Goal: Task Accomplishment & Management: Manage account settings

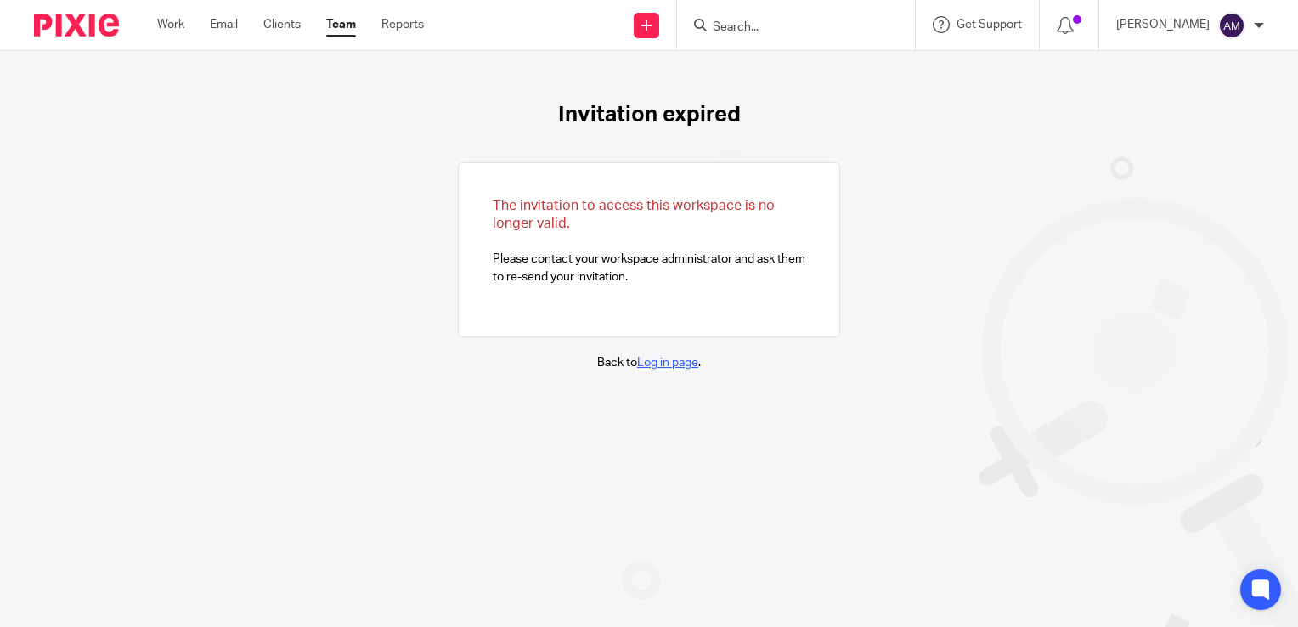
click at [642, 366] on link "Log in page" at bounding box center [667, 363] width 61 height 12
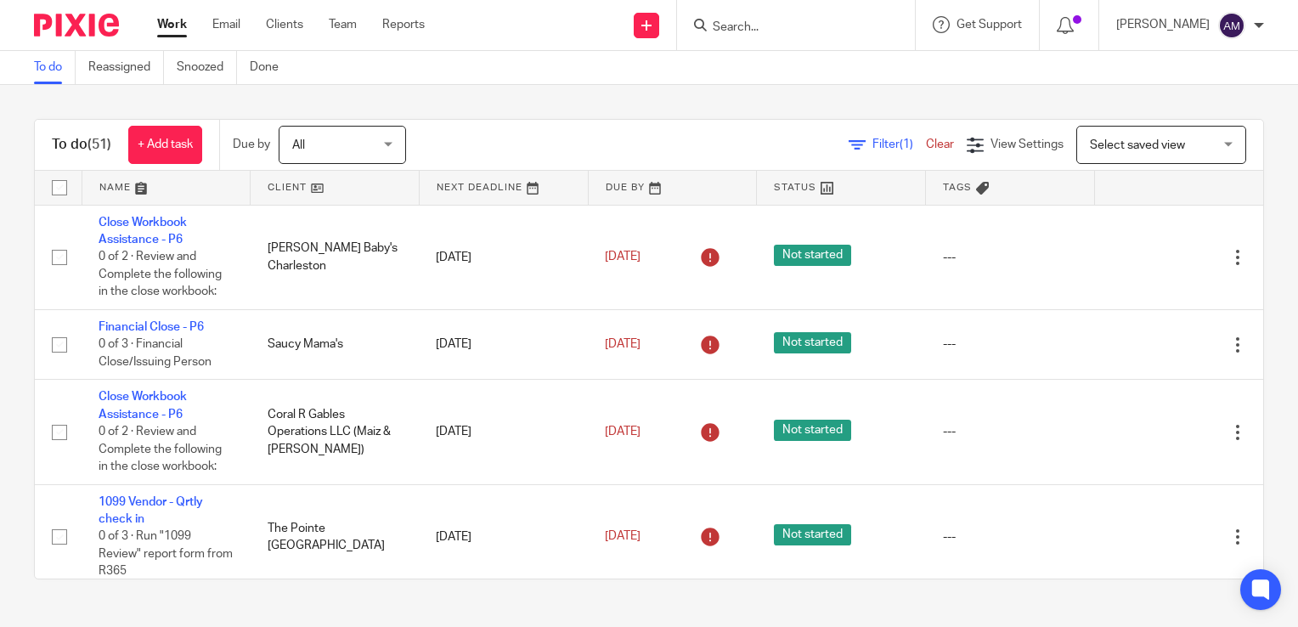
click at [765, 18] on form at bounding box center [801, 24] width 181 height 21
click at [776, 36] on div at bounding box center [796, 25] width 238 height 50
click at [761, 31] on input "Search" at bounding box center [787, 27] width 153 height 15
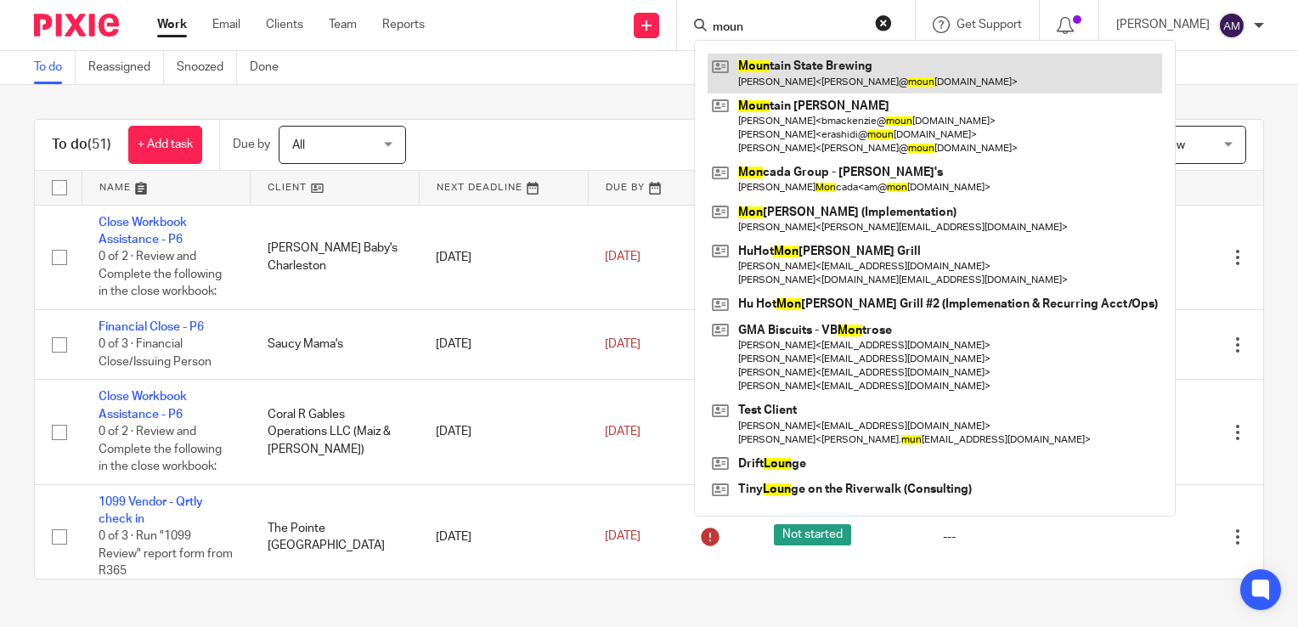
type input "moun"
click at [835, 72] on link at bounding box center [935, 73] width 455 height 39
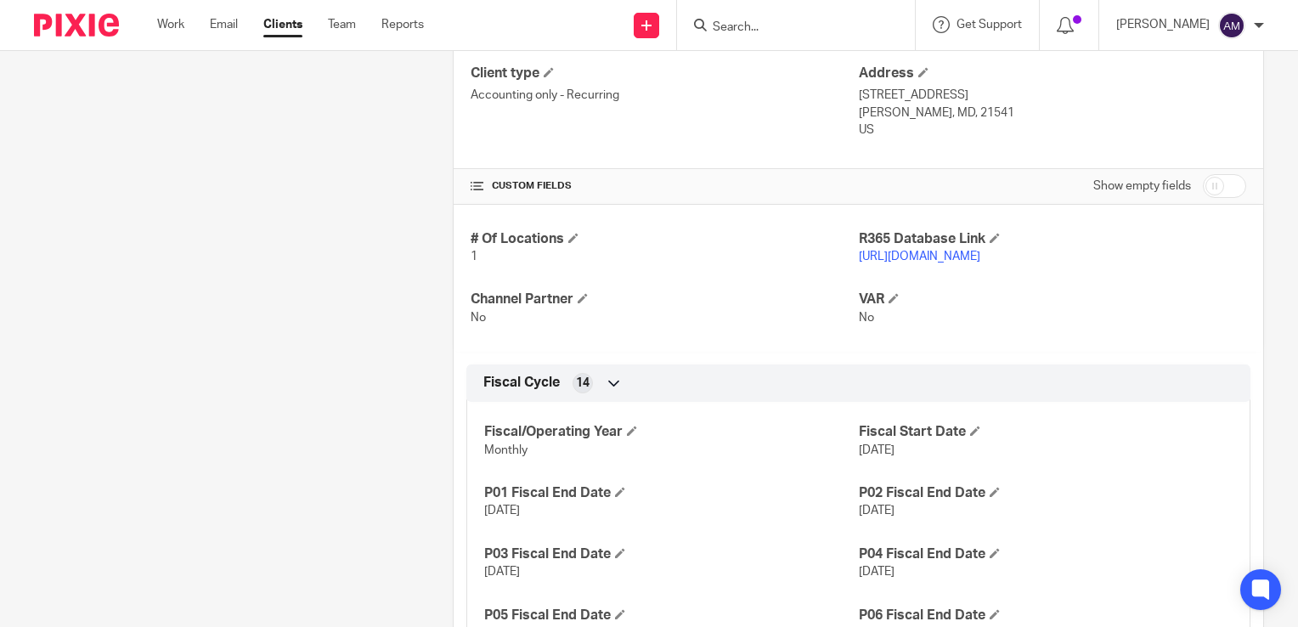
scroll to position [665, 0]
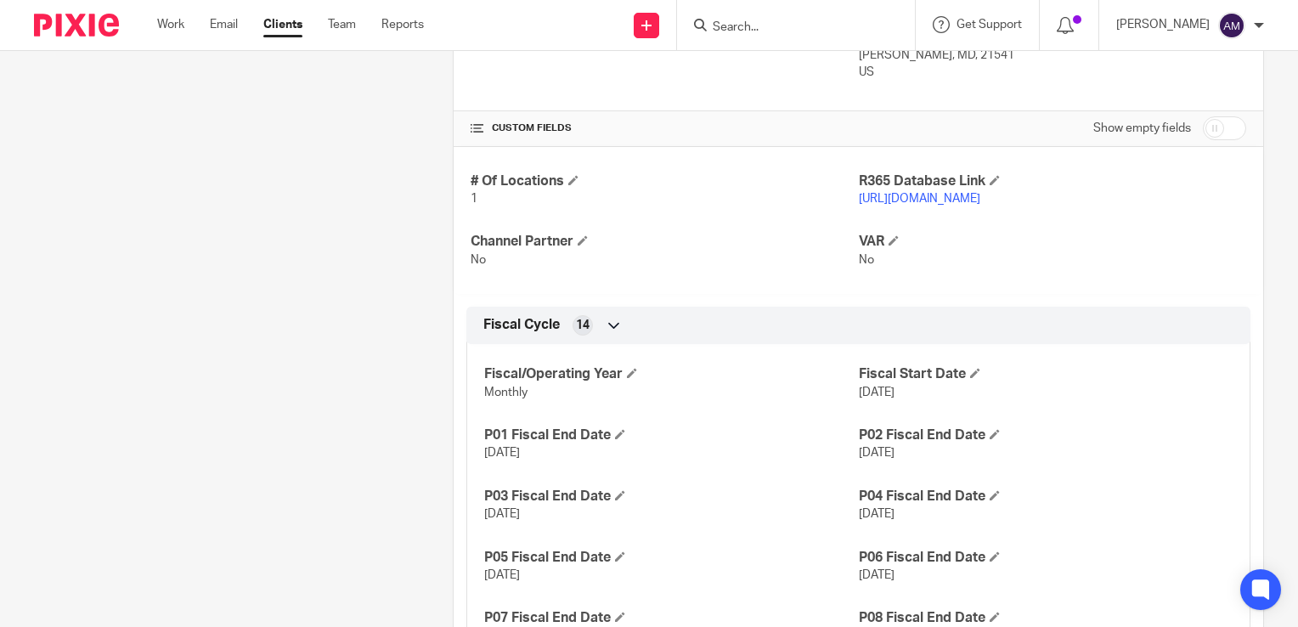
click at [979, 195] on link "https://msbcdcl.restaurant365.com/" at bounding box center [920, 199] width 122 height 12
click at [175, 28] on link "Work" at bounding box center [170, 24] width 27 height 17
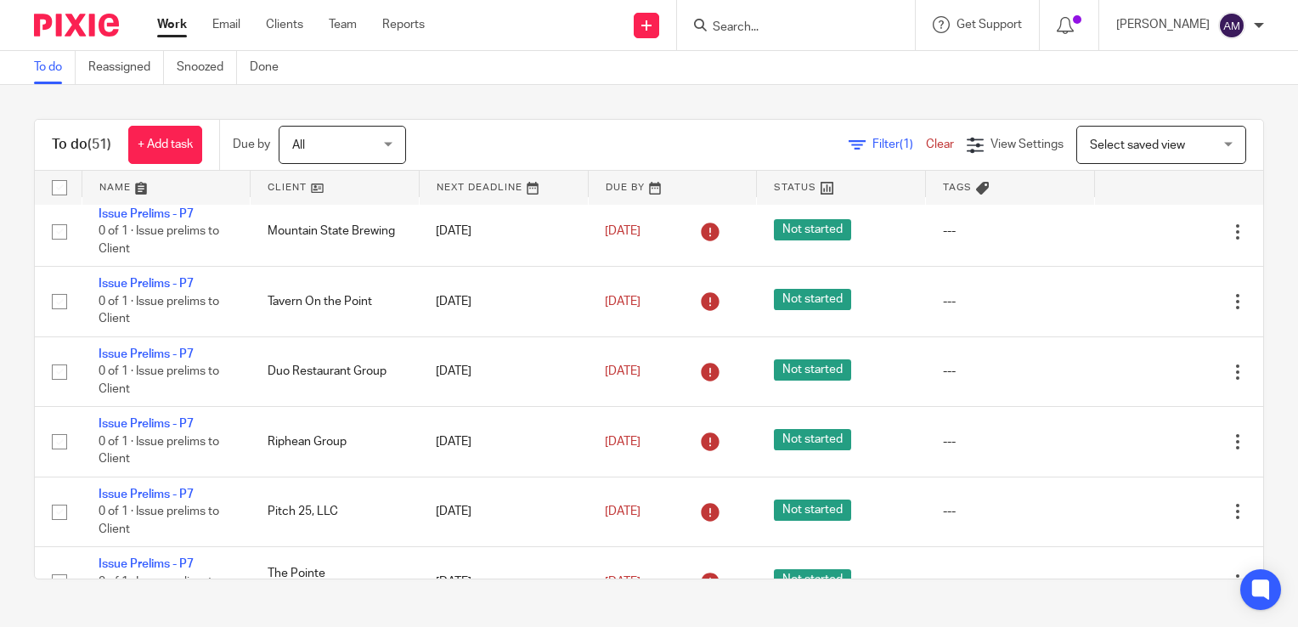
scroll to position [1651, 0]
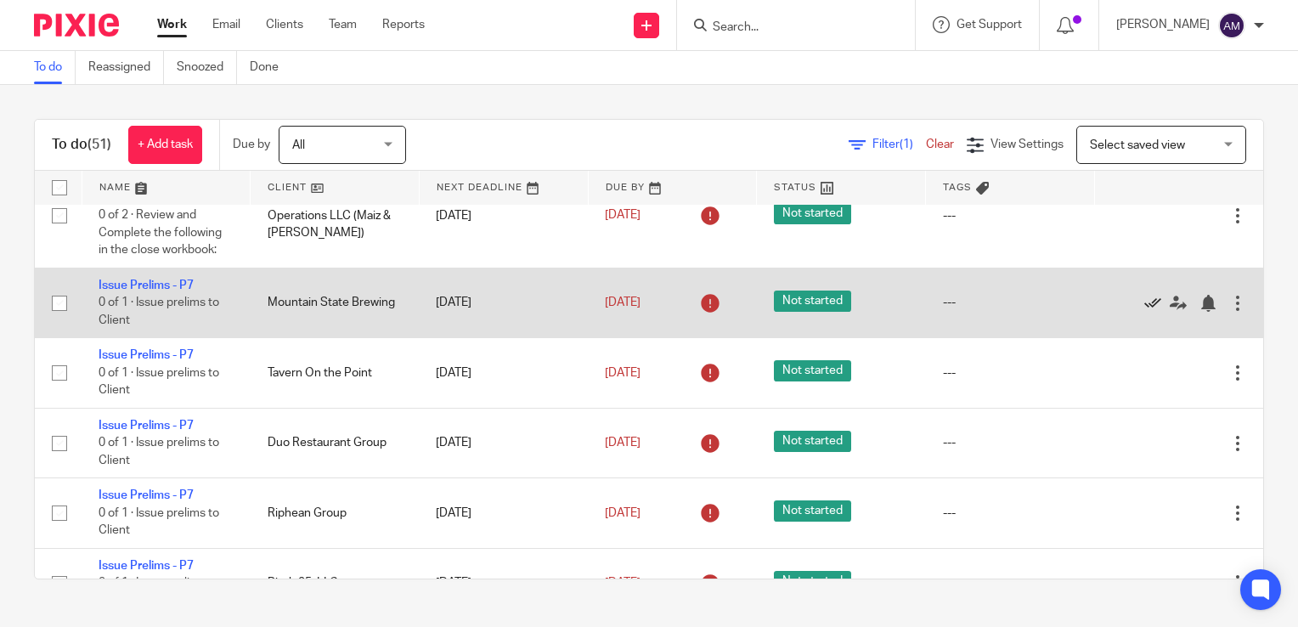
click at [1145, 312] on icon at bounding box center [1153, 303] width 17 height 17
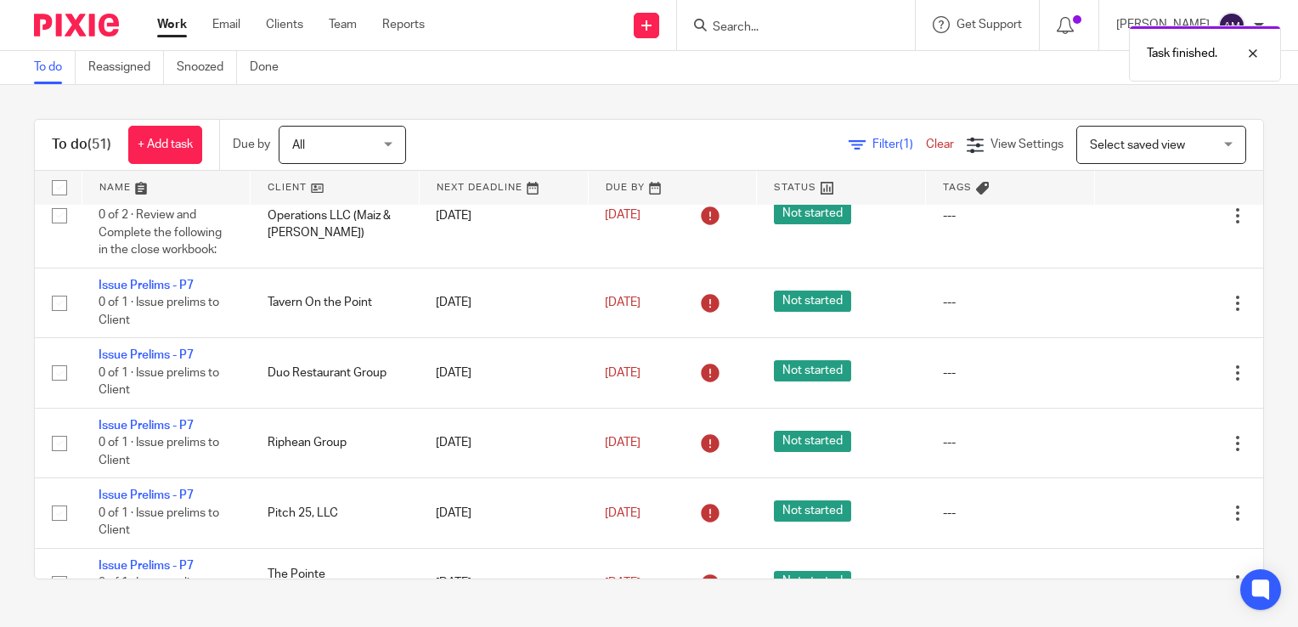
click at [1145, 312] on icon at bounding box center [1153, 303] width 17 height 17
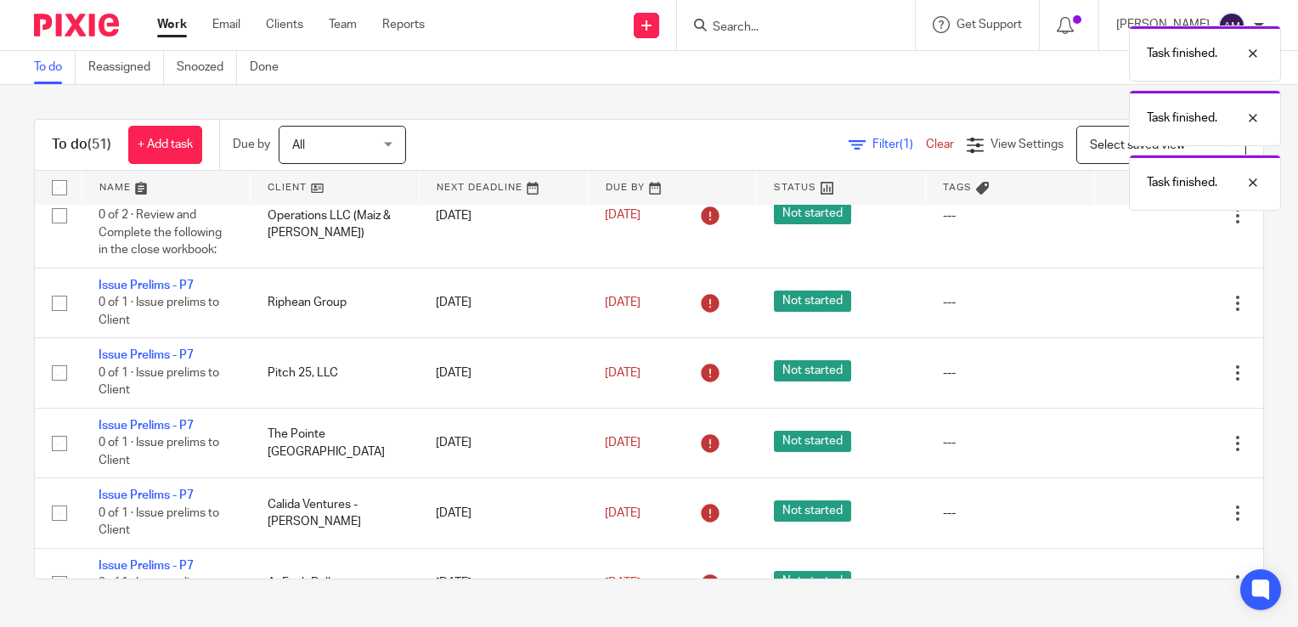
click at [1145, 312] on icon at bounding box center [1153, 303] width 17 height 17
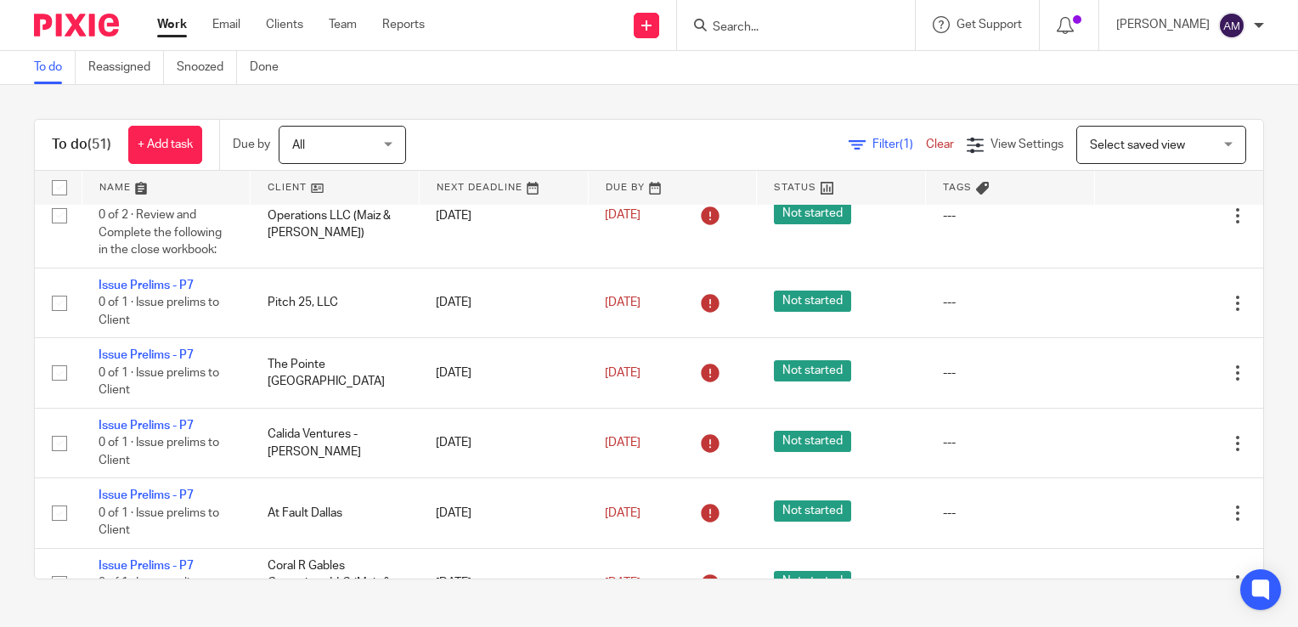
click at [1145, 312] on icon at bounding box center [1153, 303] width 17 height 17
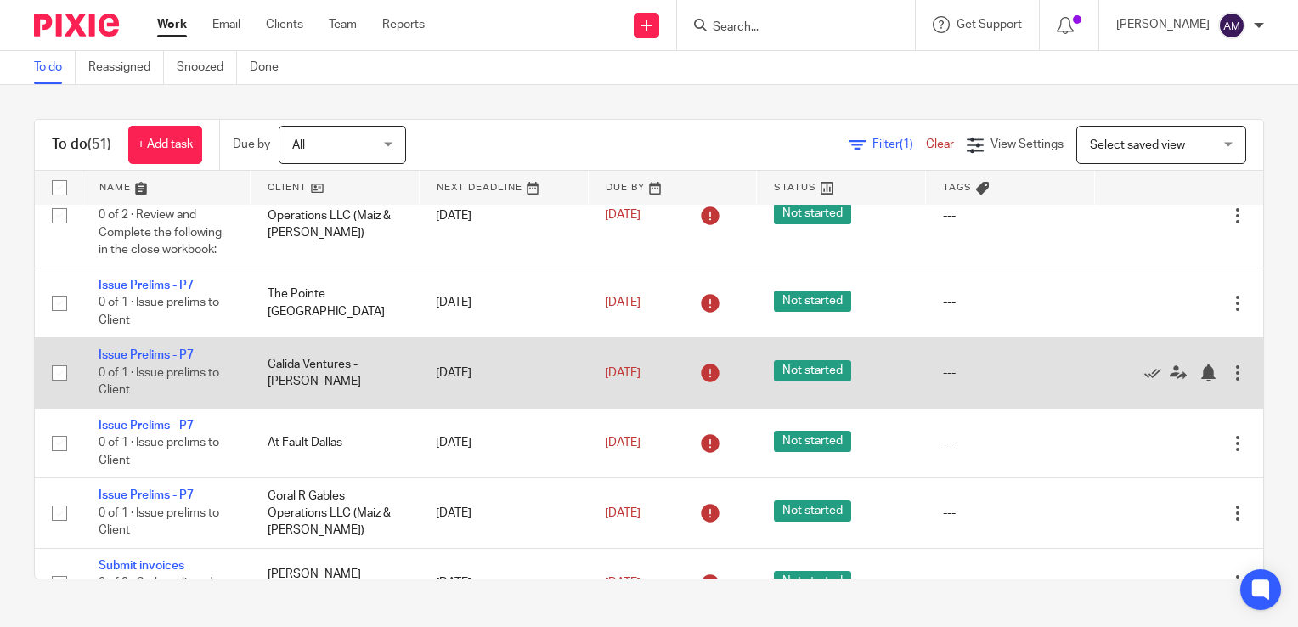
click at [286, 387] on td "Calida Ventures - [PERSON_NAME]" at bounding box center [335, 373] width 169 height 70
click at [1230, 382] on div at bounding box center [1238, 373] width 17 height 17
click at [194, 388] on span "0 of 1 · Issue prelims to Client" at bounding box center [159, 382] width 121 height 30
click at [180, 380] on td "Issue Prelims - P7 0 of 1 · Issue prelims to Client" at bounding box center [166, 373] width 169 height 70
click at [313, 369] on td "Calida Ventures - [PERSON_NAME]" at bounding box center [335, 373] width 169 height 70
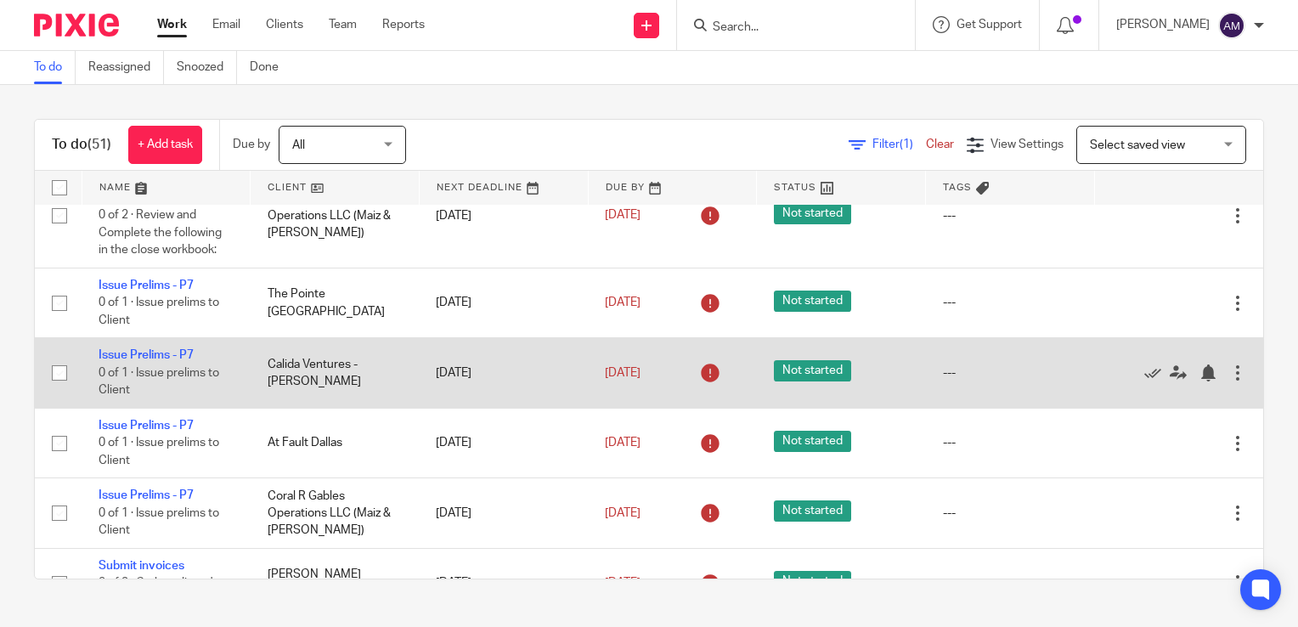
click at [313, 369] on td "Calida Ventures - [PERSON_NAME]" at bounding box center [335, 373] width 169 height 70
click at [153, 361] on link "Issue Prelims - P7" at bounding box center [146, 355] width 95 height 12
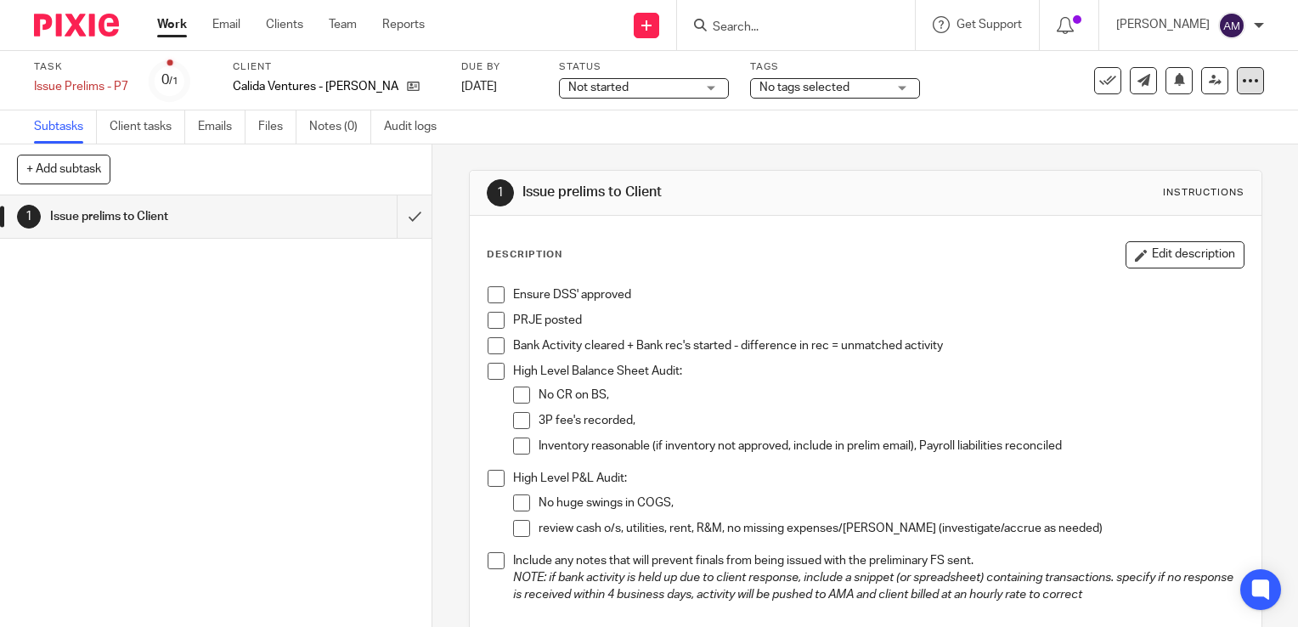
click at [1242, 84] on icon at bounding box center [1250, 80] width 17 height 17
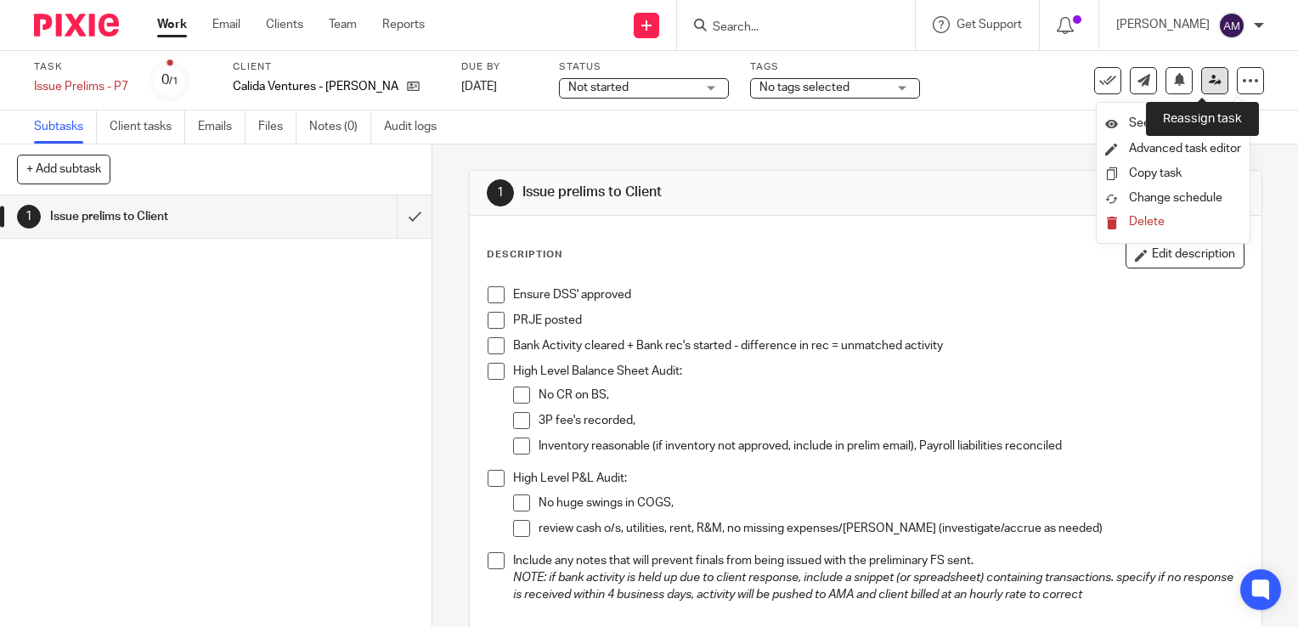
click at [1209, 87] on icon at bounding box center [1215, 80] width 13 height 13
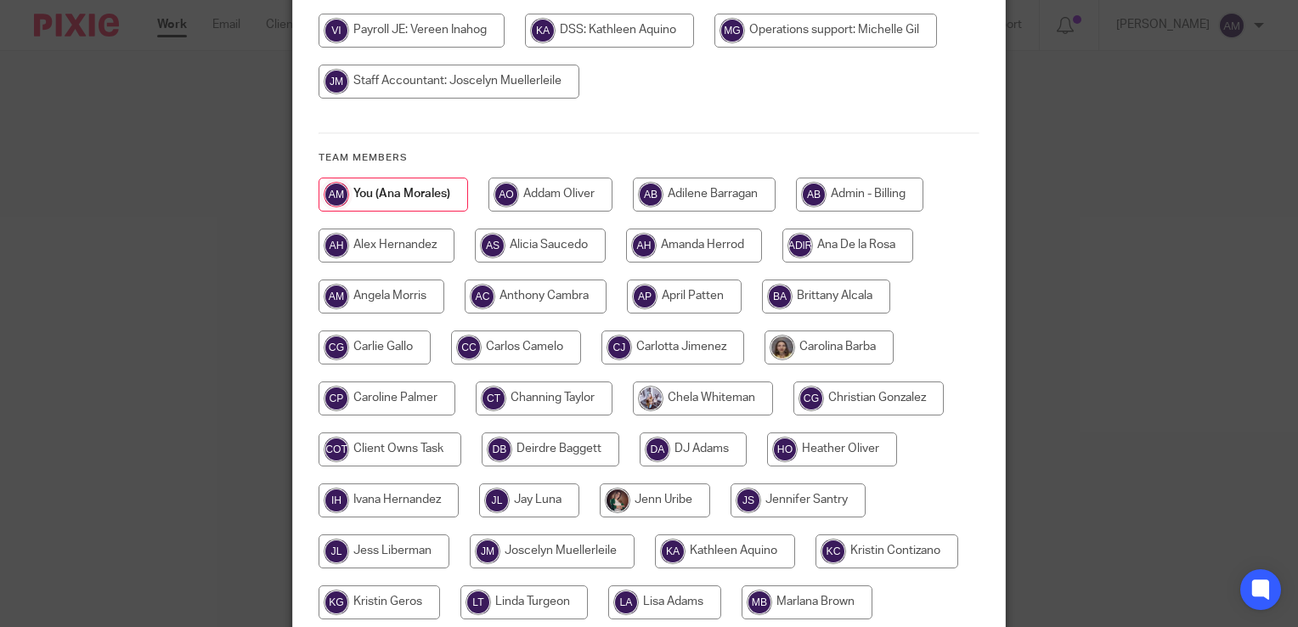
scroll to position [296, 0]
click at [863, 237] on input "radio" at bounding box center [848, 245] width 131 height 34
radio input "true"
click at [863, 237] on input "radio" at bounding box center [850, 245] width 134 height 34
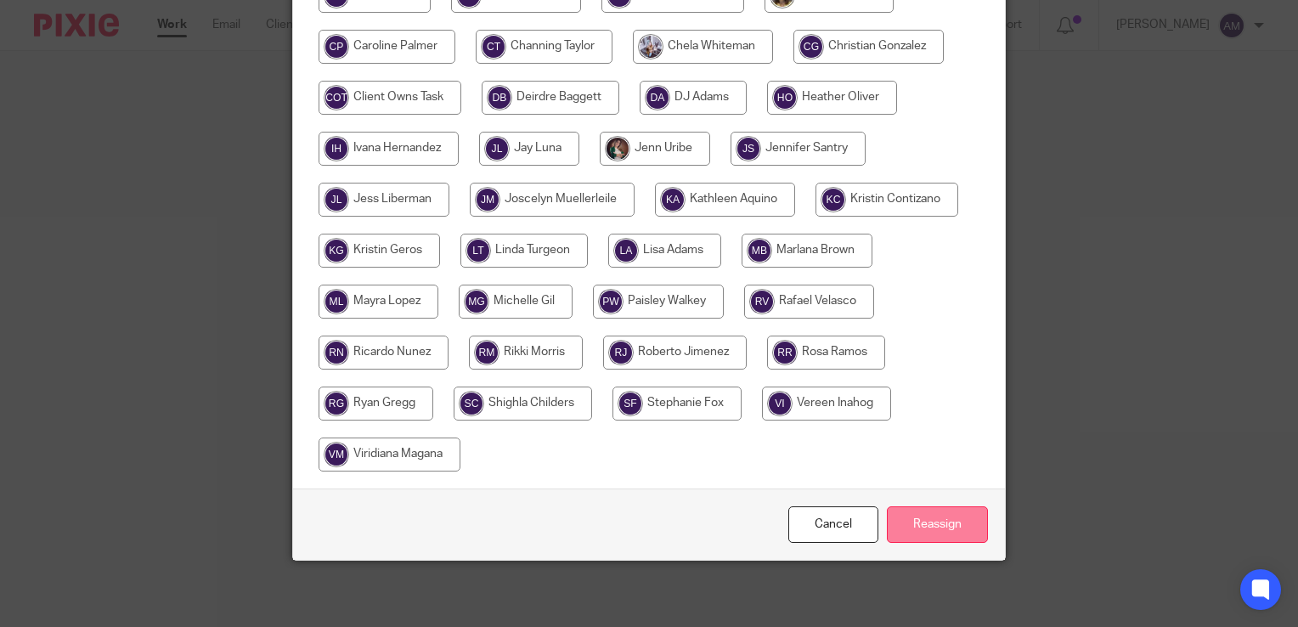
click at [961, 529] on input "Reassign" at bounding box center [937, 524] width 101 height 37
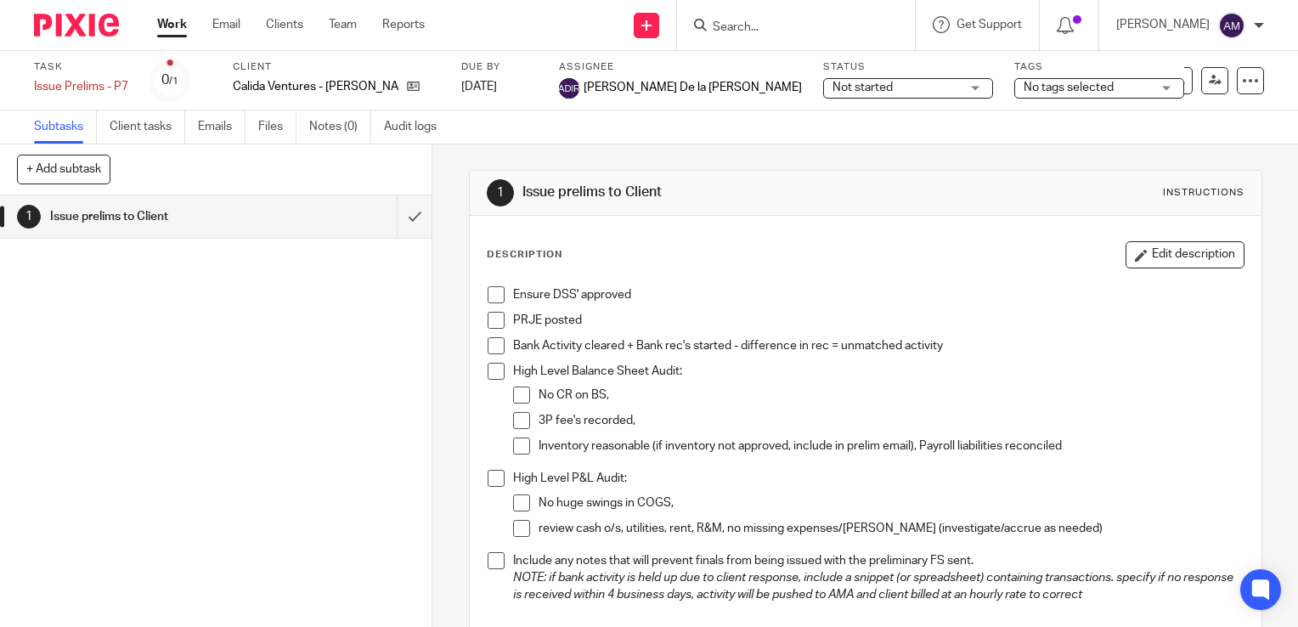
click at [167, 25] on link "Work" at bounding box center [172, 24] width 30 height 17
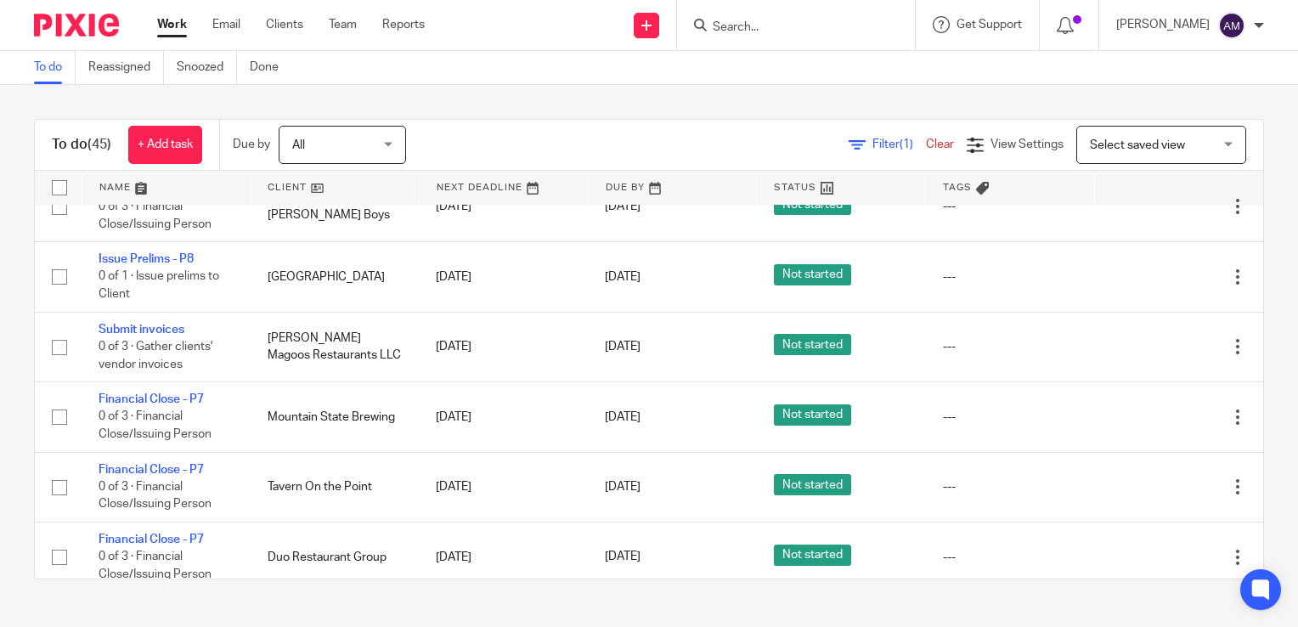
scroll to position [2165, 0]
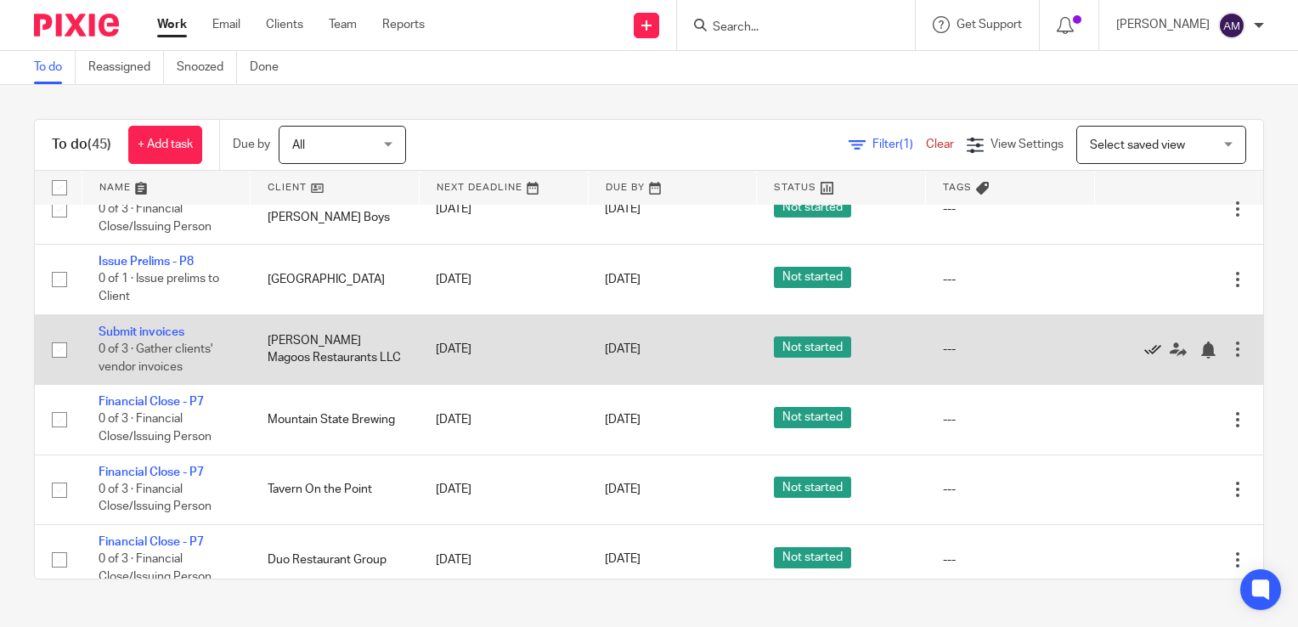
click at [1145, 359] on icon at bounding box center [1153, 350] width 17 height 17
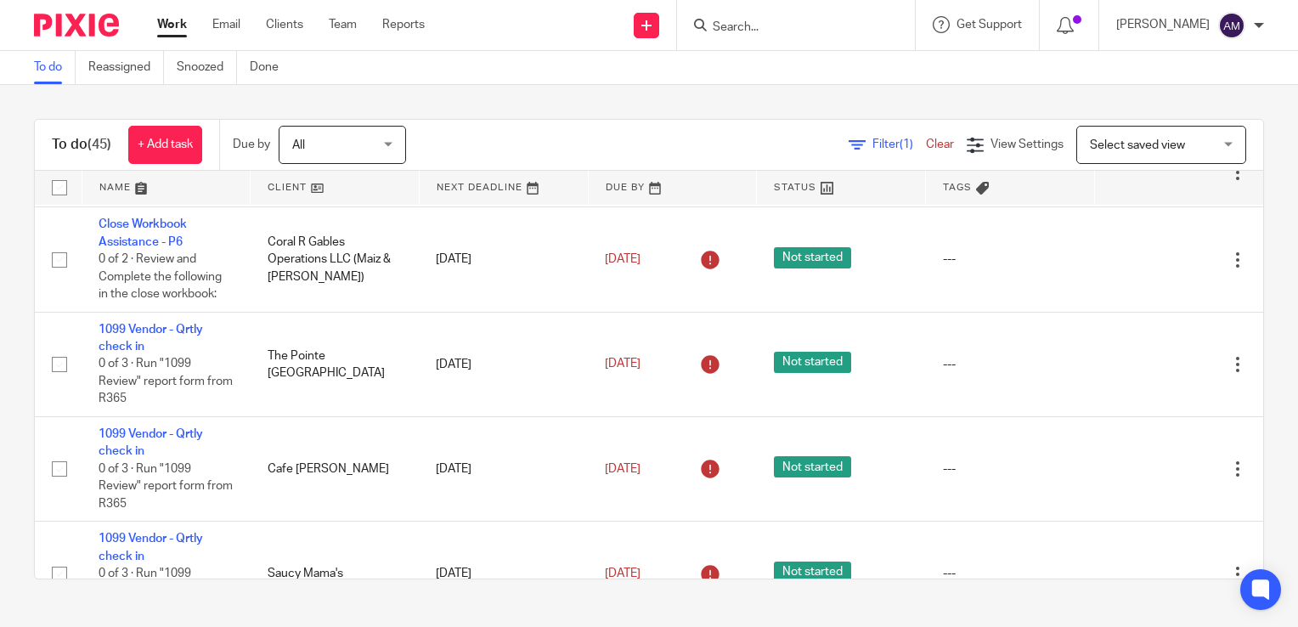
scroll to position [0, 0]
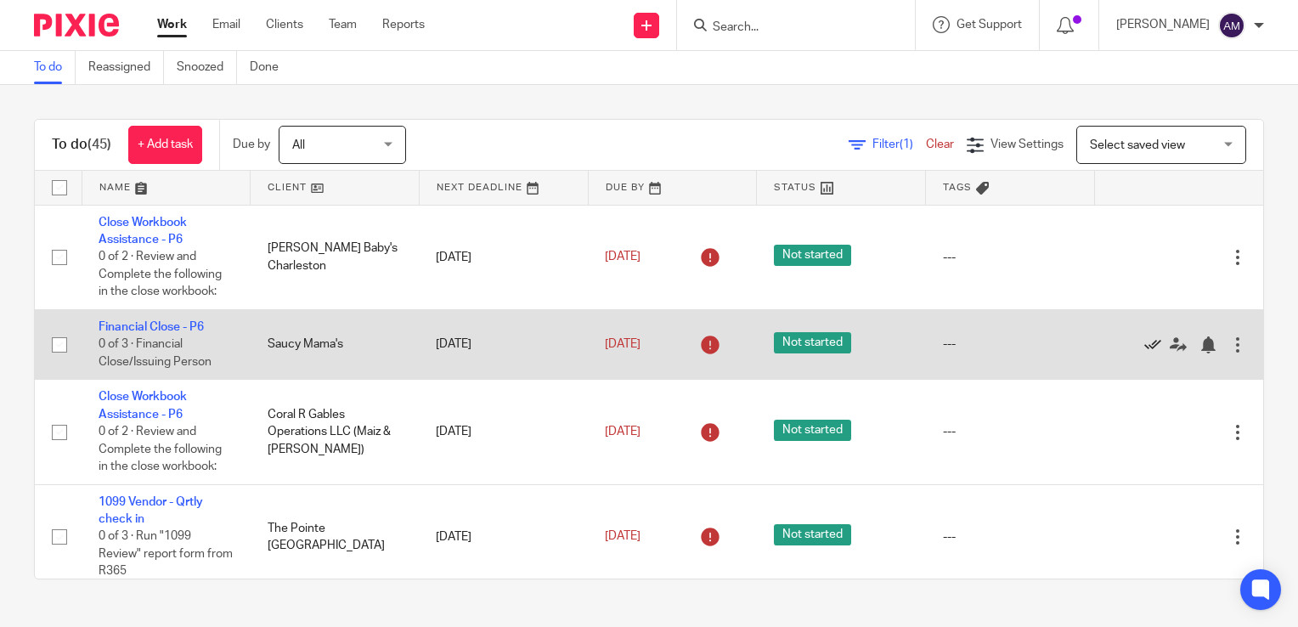
click at [1145, 343] on icon at bounding box center [1153, 345] width 17 height 17
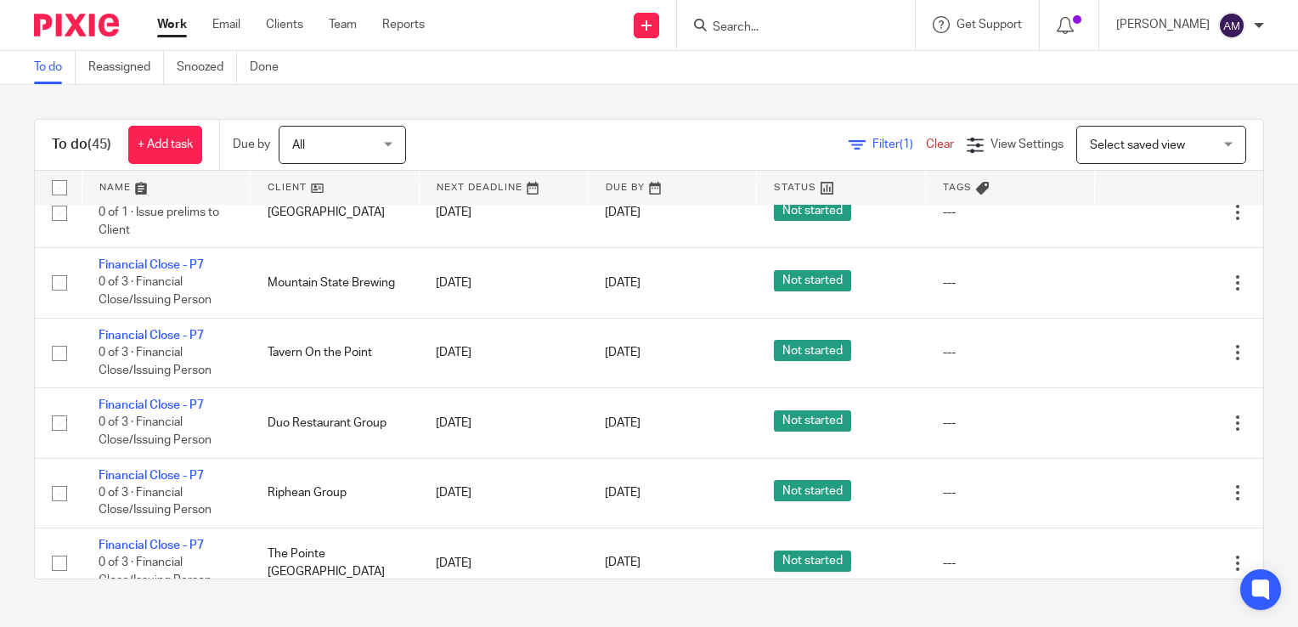
scroll to position [2162, 0]
click at [773, 25] on input "Search" at bounding box center [787, 27] width 153 height 15
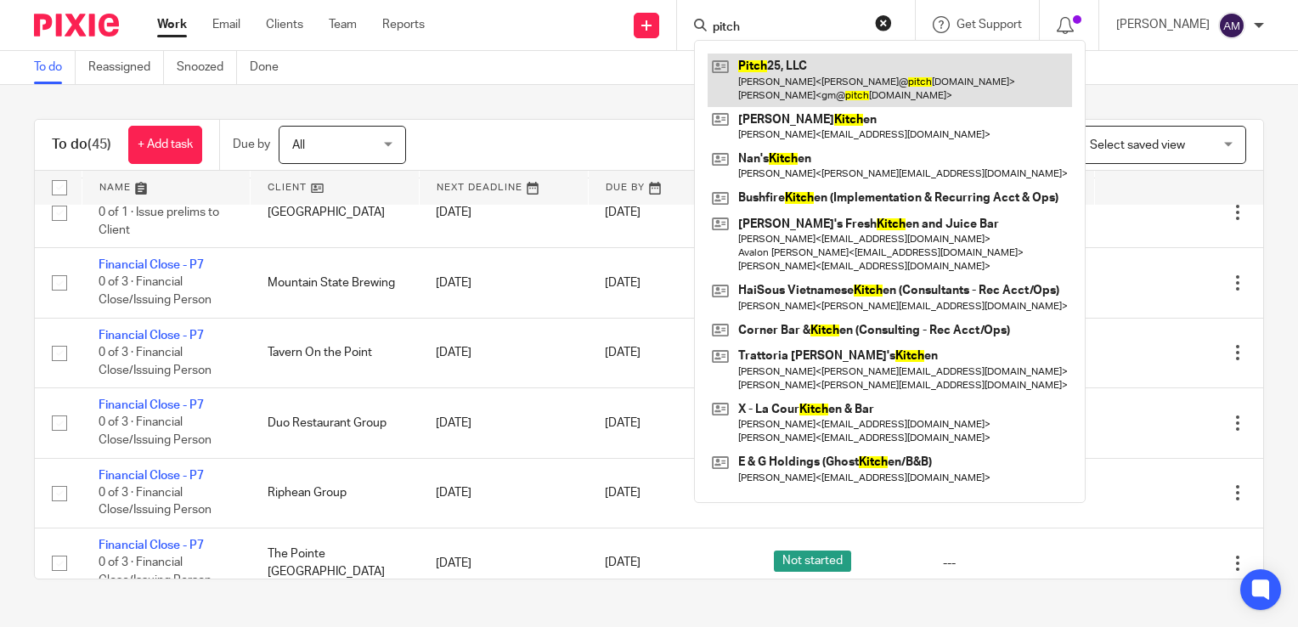
type input "pitch"
click at [808, 76] on link at bounding box center [890, 80] width 365 height 53
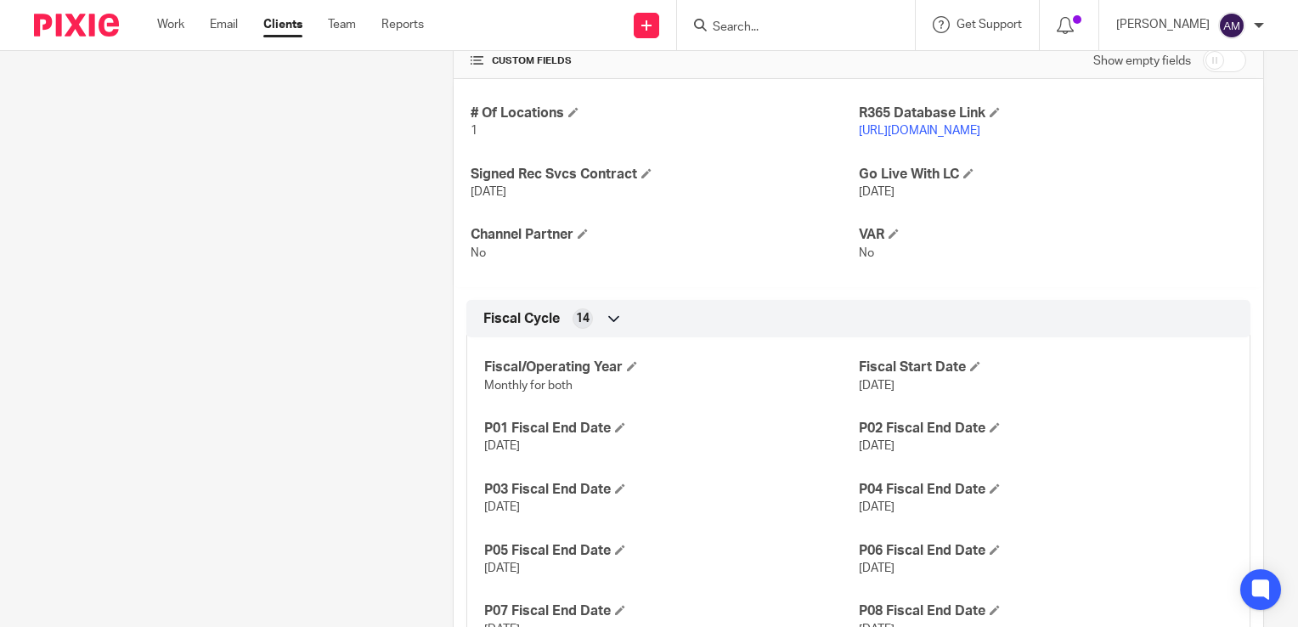
scroll to position [697, 0]
click at [907, 127] on link "https://pitch25.restaurant365.com" at bounding box center [920, 133] width 122 height 12
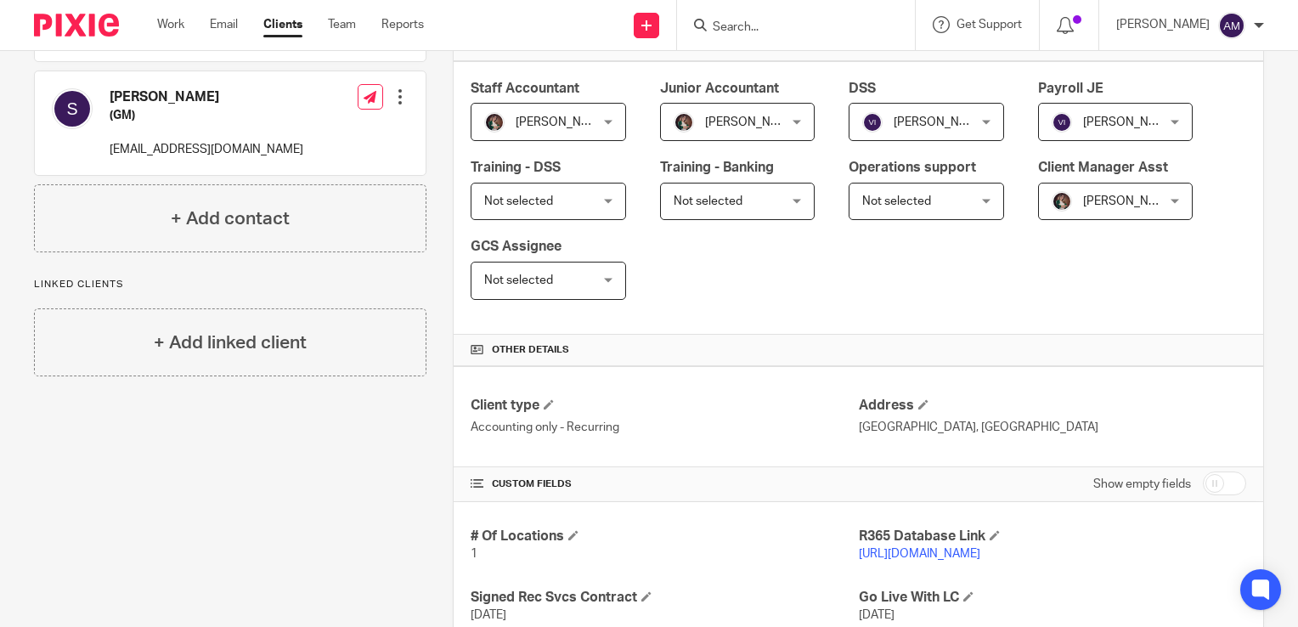
scroll to position [0, 0]
